Goal: Information Seeking & Learning: Learn about a topic

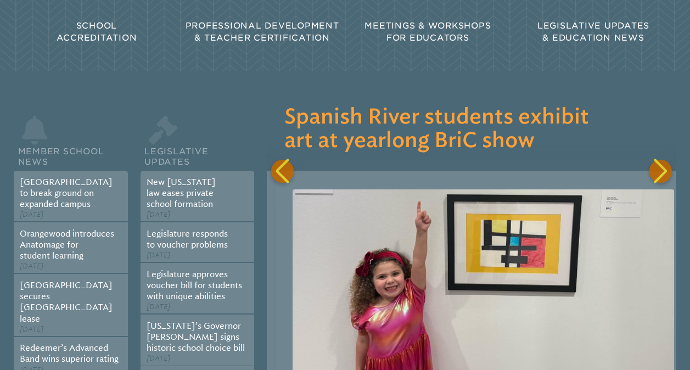
scroll to position [0, 2902]
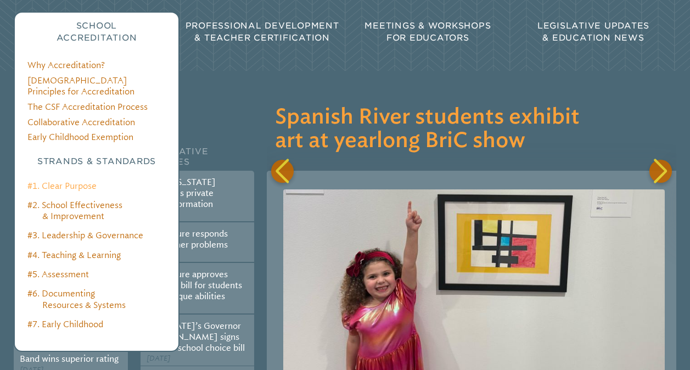
click at [64, 181] on link "#1. Clear Purpose" at bounding box center [61, 186] width 69 height 10
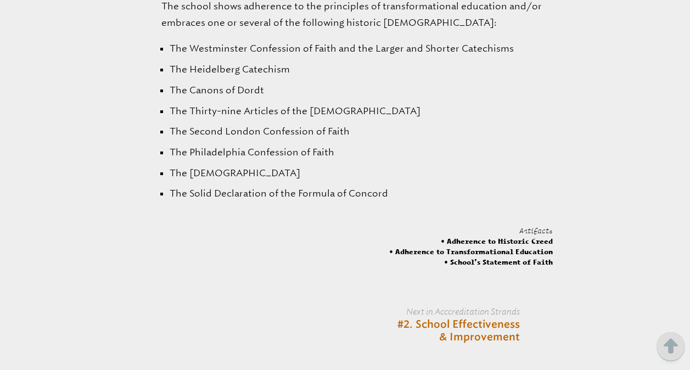
scroll to position [2240, 0]
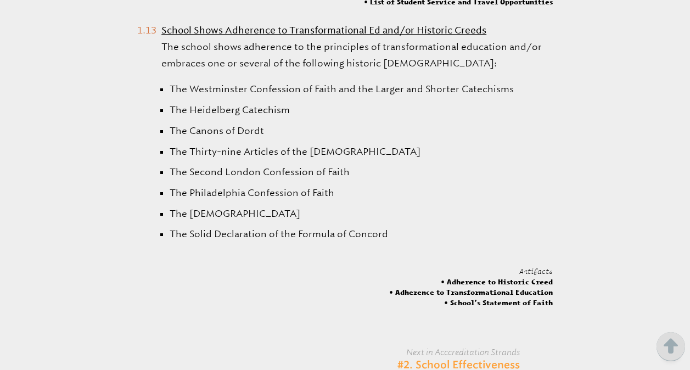
click at [490, 359] on link "#2. School Effectiveness & Improvement" at bounding box center [444, 372] width 149 height 26
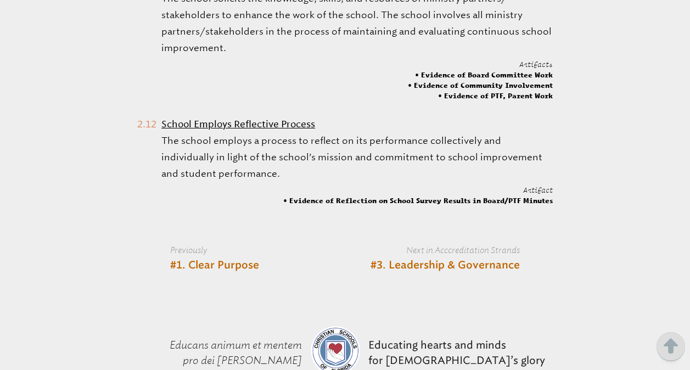
scroll to position [1994, 0]
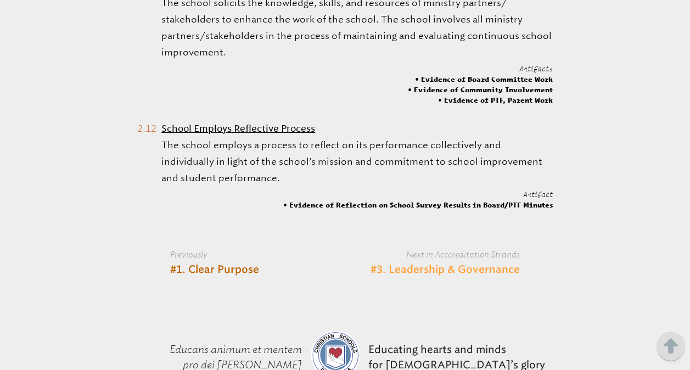
click at [491, 272] on link "#3. Leadership & Governance" at bounding box center [445, 270] width 149 height 13
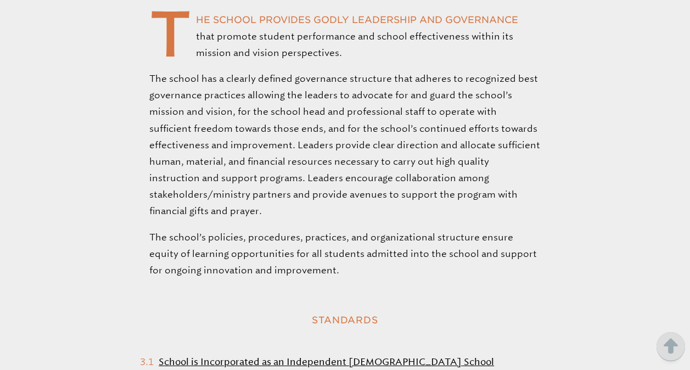
scroll to position [374, 0]
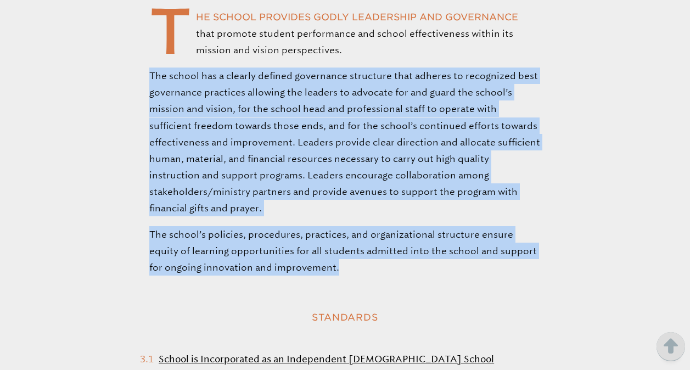
drag, startPoint x: 329, startPoint y: 238, endPoint x: 146, endPoint y: 55, distance: 259.7
click at [146, 55] on div "The school provides godly leadership and governance that promote student perfor…" at bounding box center [345, 142] width 690 height 267
copy div "The school has a clearly defined governance structure that adheres to recognize…"
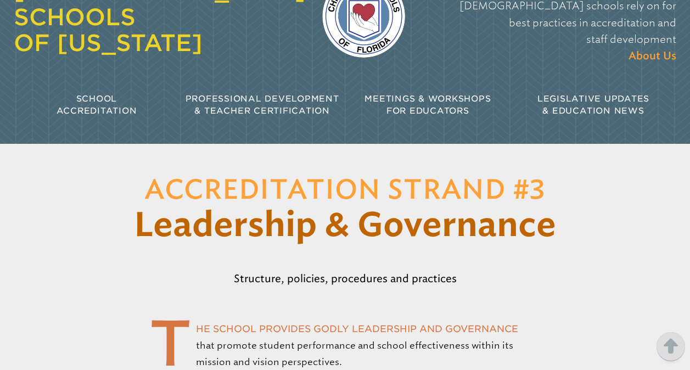
scroll to position [0, 0]
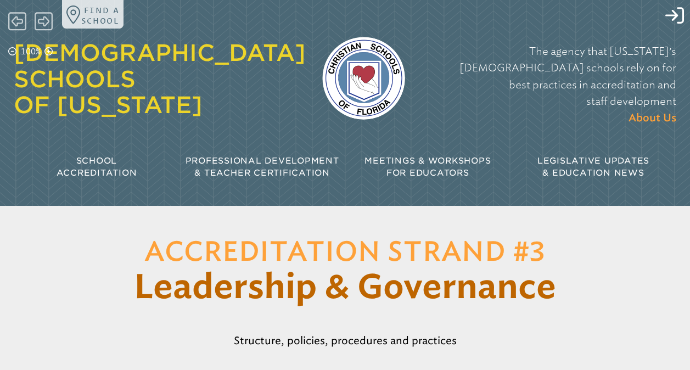
click at [88, 155] on p "School Accreditation" at bounding box center [97, 167] width 166 height 25
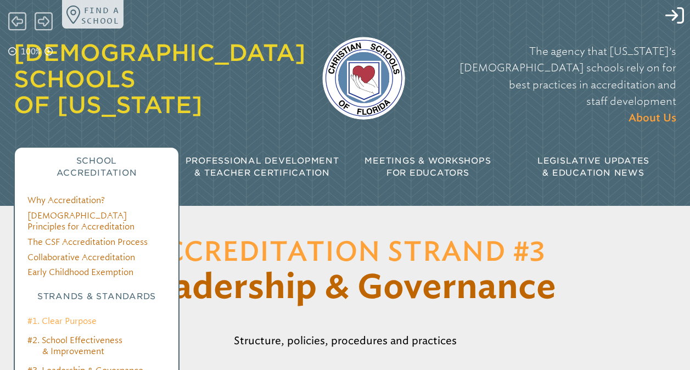
click at [63, 316] on link "#1. Clear Purpose" at bounding box center [61, 321] width 69 height 10
